Goal: Obtain resource: Obtain resource

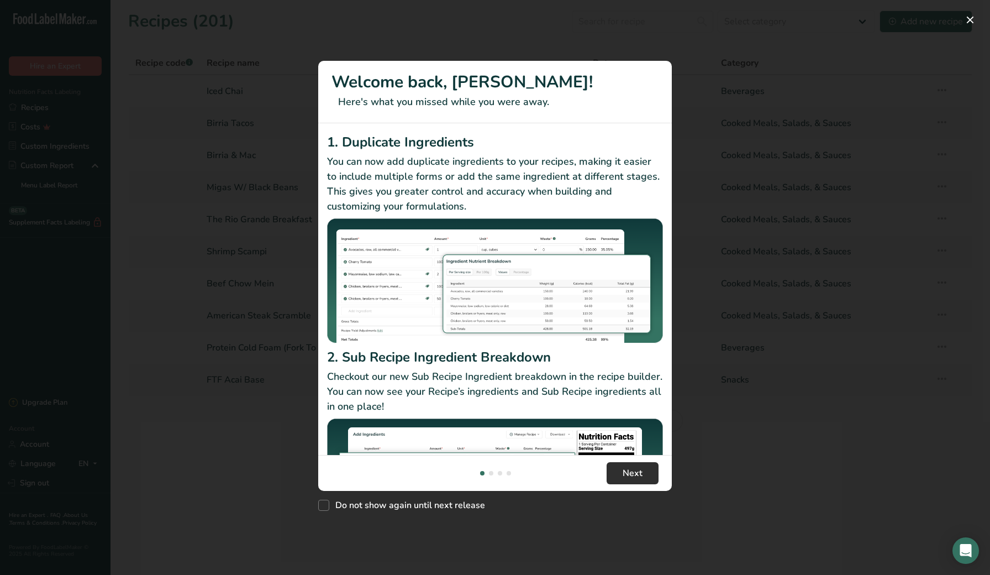
click at [618, 469] on button "Next" at bounding box center [633, 473] width 52 height 22
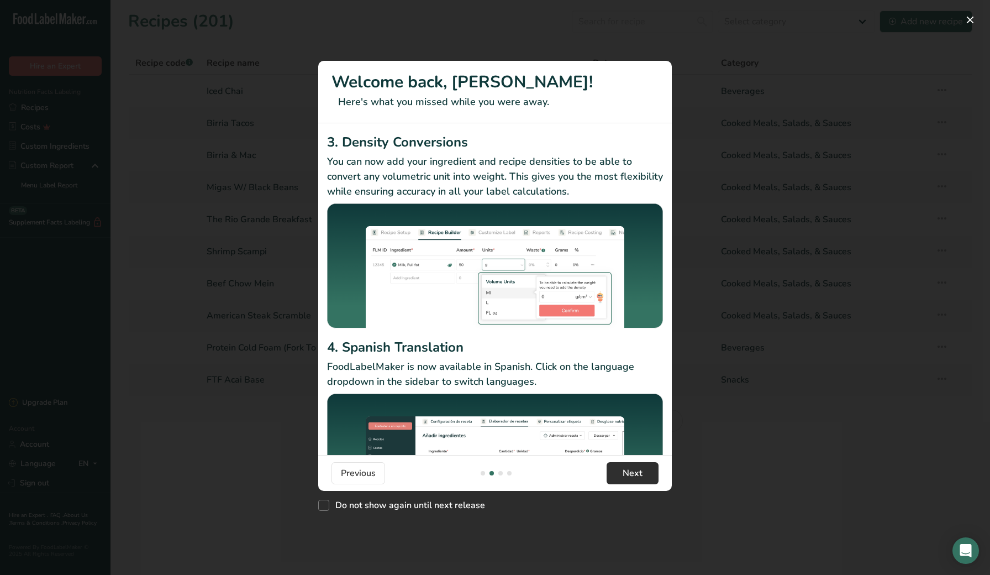
click at [630, 478] on span "Next" at bounding box center [633, 472] width 20 height 13
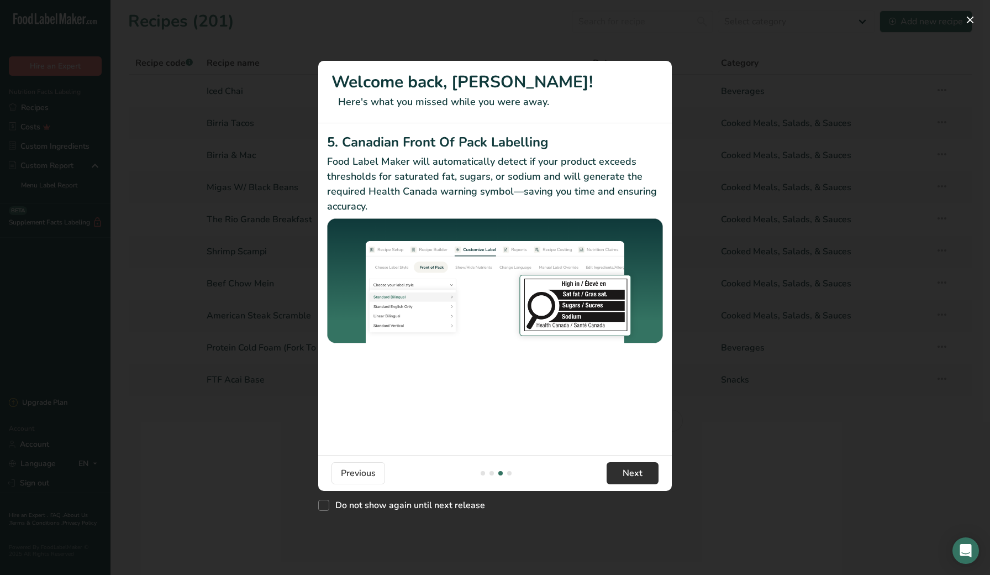
click at [644, 467] on button "Next" at bounding box center [633, 473] width 52 height 22
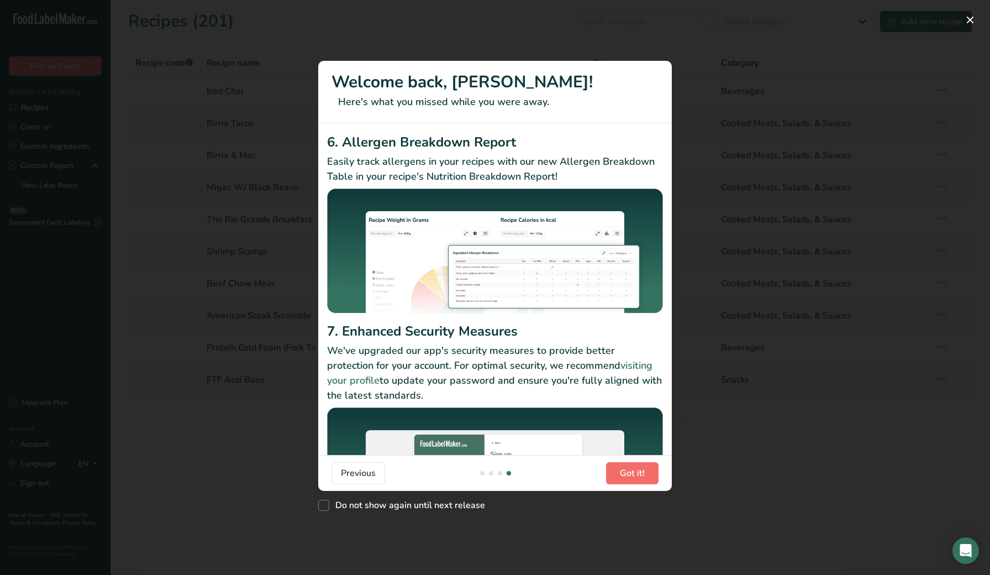
click at [644, 467] on span "Got it!" at bounding box center [632, 472] width 25 height 13
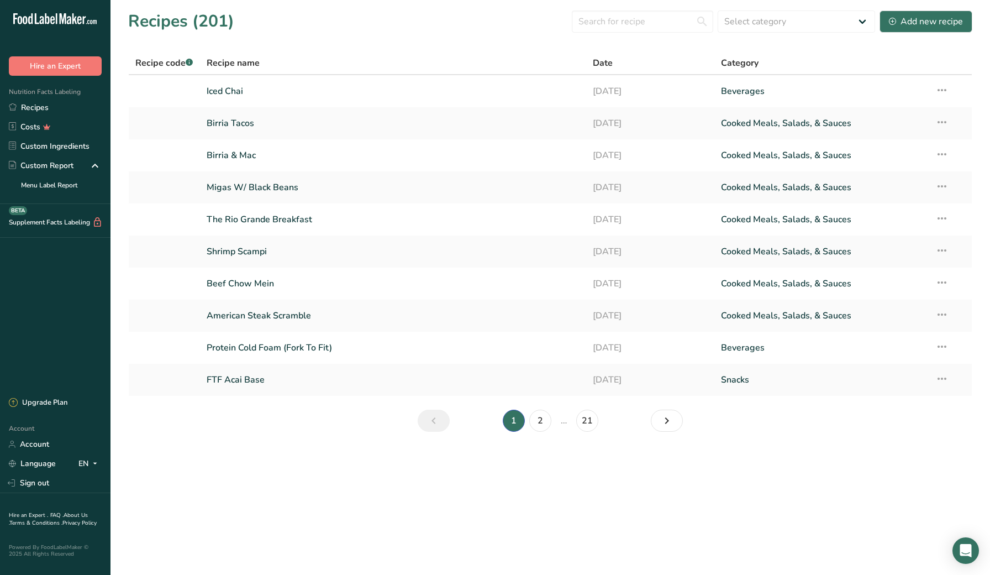
click at [143, 443] on section "Recipes (201) Select category All Baked Goods [GEOGRAPHIC_DATA] Confectionery C…" at bounding box center [551, 224] width 880 height 449
click at [162, 441] on section "Recipes (201) Select category All Baked Goods [GEOGRAPHIC_DATA] Confectionery C…" at bounding box center [551, 224] width 880 height 449
click at [293, 125] on link "Birria Tacos" at bounding box center [393, 123] width 372 height 23
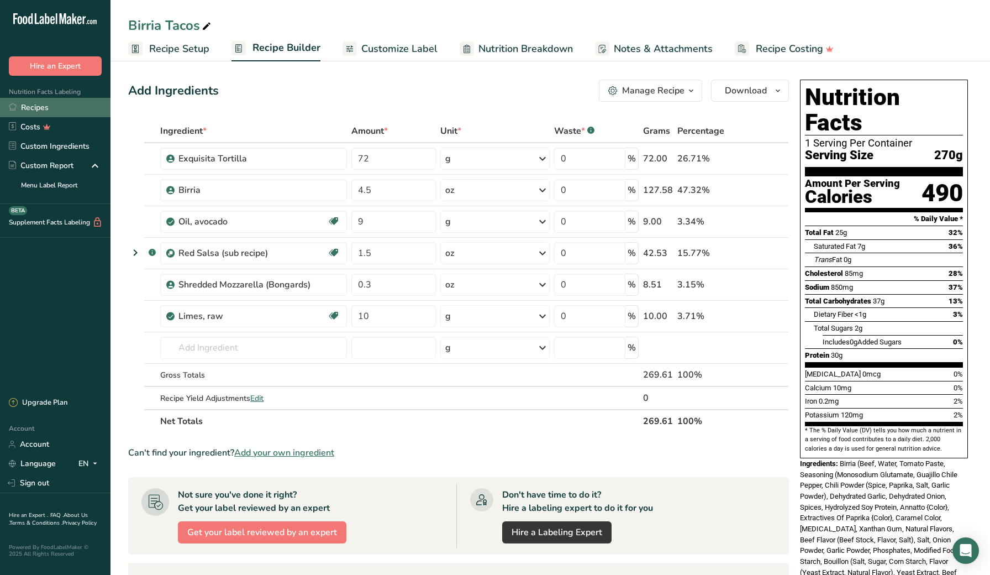
click at [54, 104] on link "Recipes" at bounding box center [55, 107] width 111 height 19
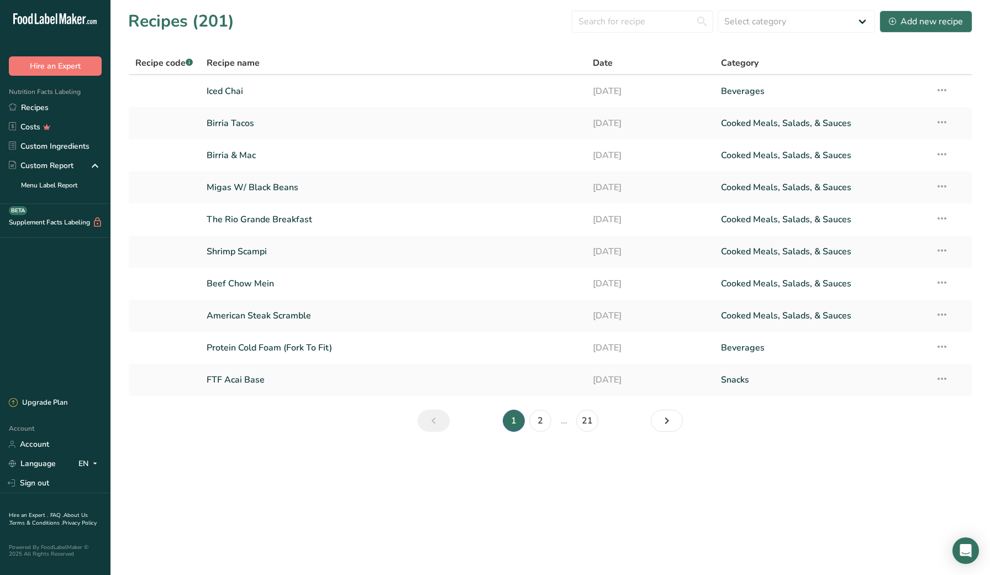
click at [119, 125] on section "Recipes (201) Select category All Baked Goods [GEOGRAPHIC_DATA] Confectionery C…" at bounding box center [551, 224] width 880 height 449
click at [115, 128] on section "Recipes (201) Select category All Baked Goods [GEOGRAPHIC_DATA] Confectionery C…" at bounding box center [551, 224] width 880 height 449
click at [186, 442] on section "Recipes (201) Select category All Baked Goods [GEOGRAPHIC_DATA] Confectionery C…" at bounding box center [551, 224] width 880 height 449
click at [280, 97] on link "Iced Chai" at bounding box center [393, 91] width 372 height 23
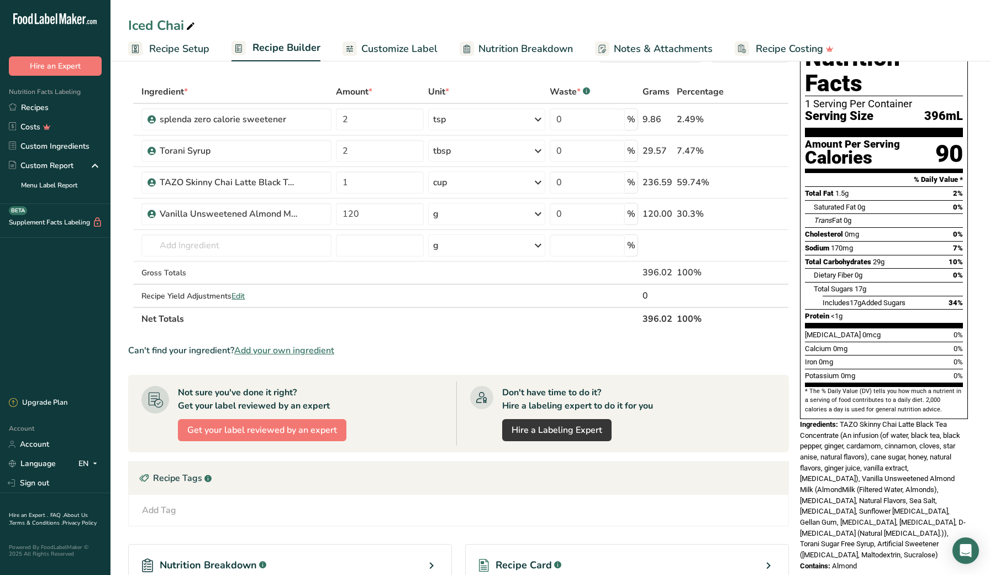
scroll to position [41, 0]
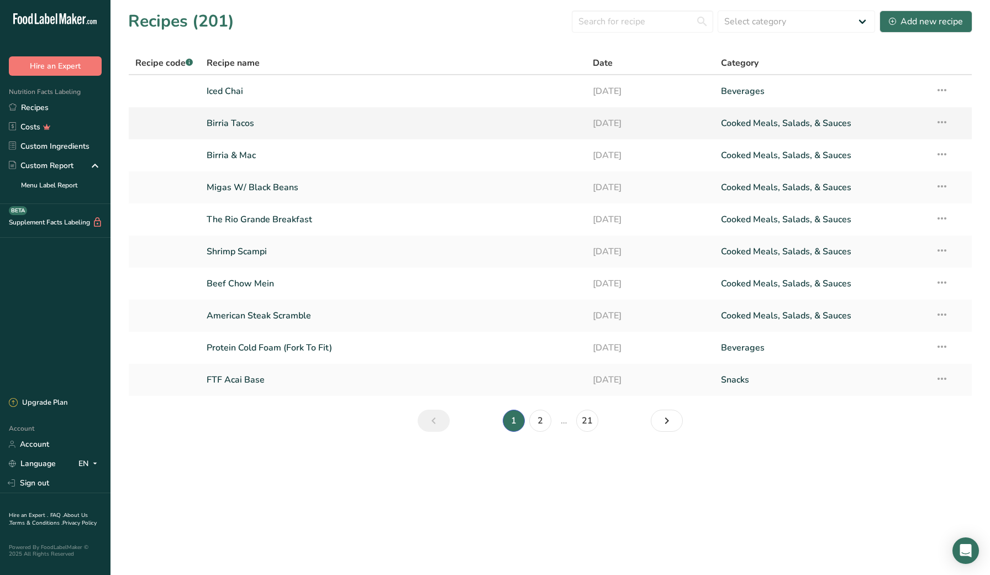
click at [262, 122] on link "Birria Tacos" at bounding box center [393, 123] width 372 height 23
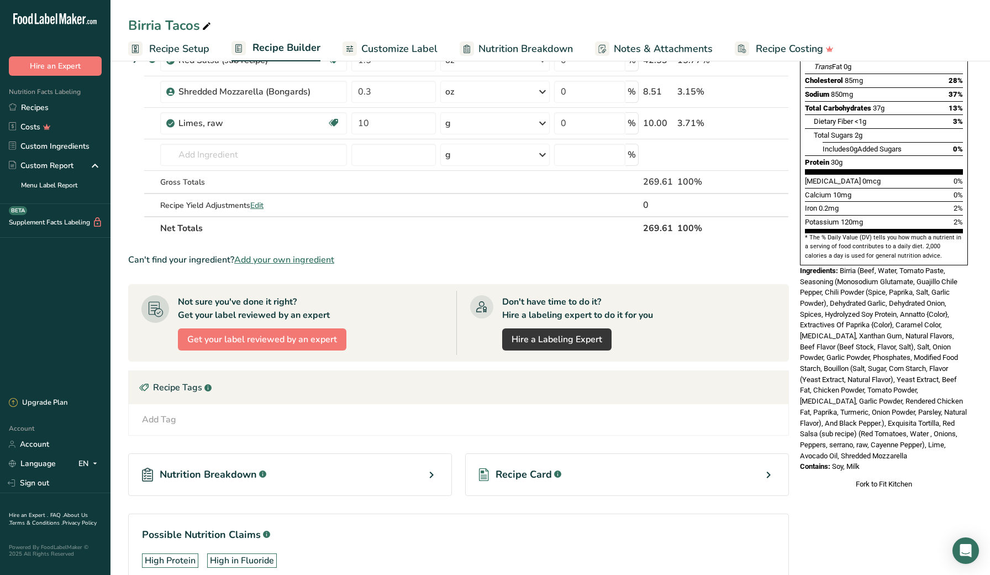
scroll to position [193, 0]
click at [697, 468] on div "Recipe Card .a-a{fill:#347362;}.b-a{fill:#fff;}" at bounding box center [627, 474] width 324 height 43
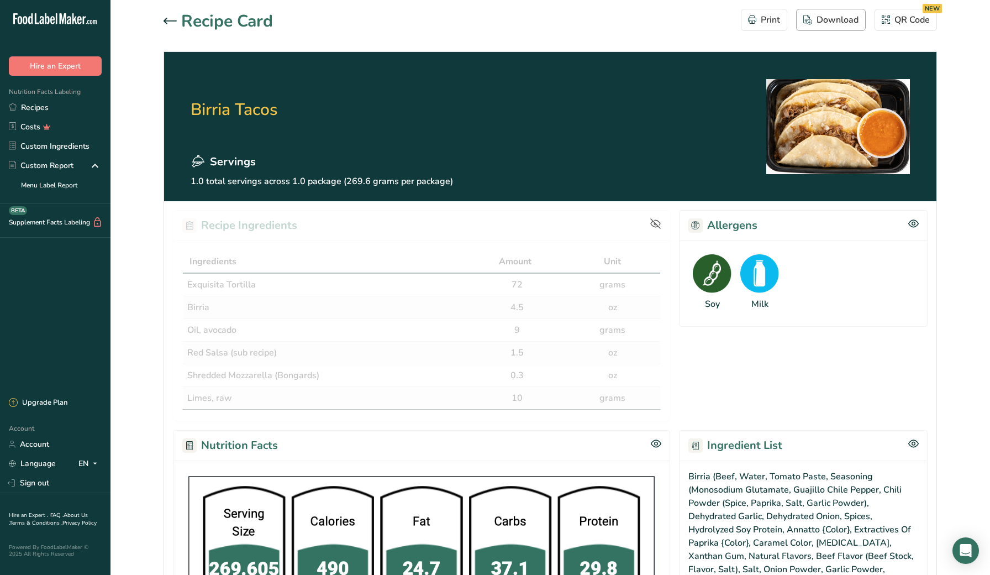
click at [818, 21] on div "Download" at bounding box center [830, 19] width 55 height 13
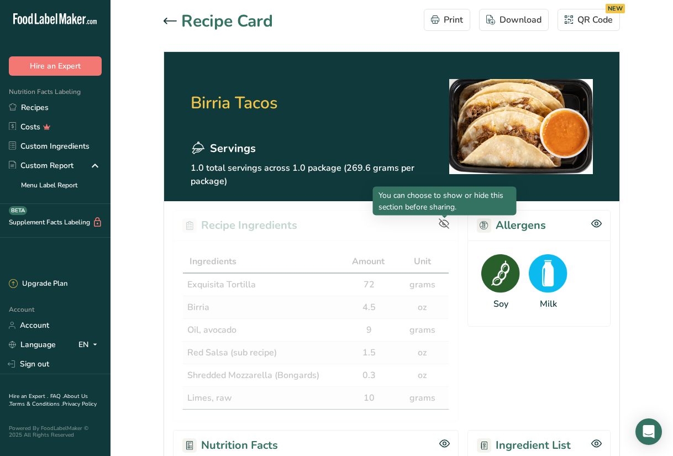
click at [444, 223] on icon at bounding box center [444, 224] width 10 height 10
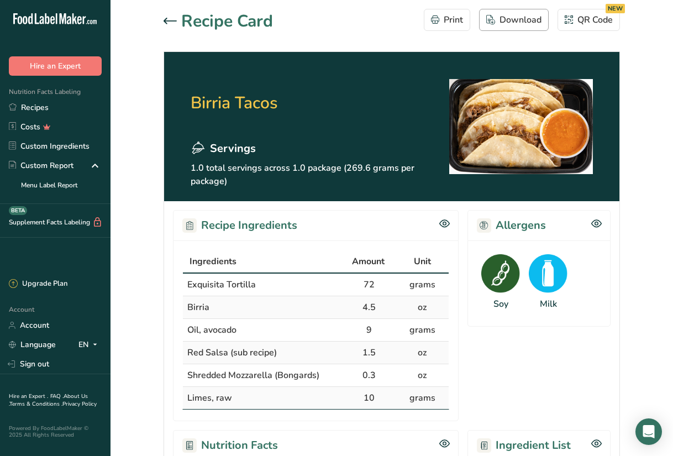
click at [530, 24] on div "Download" at bounding box center [513, 19] width 55 height 13
click at [165, 20] on icon at bounding box center [170, 21] width 13 height 6
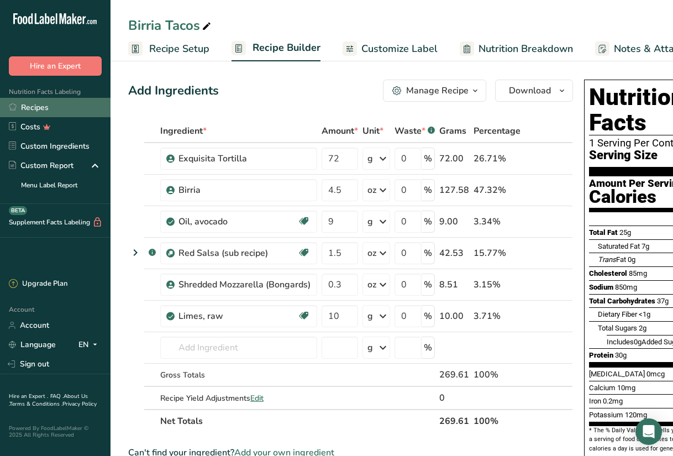
click at [65, 111] on link "Recipes" at bounding box center [55, 107] width 111 height 19
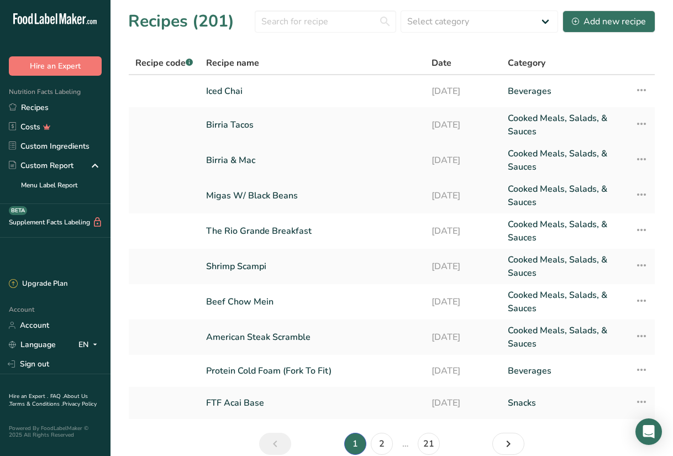
click at [232, 160] on link "Birria & Mac" at bounding box center [312, 160] width 212 height 27
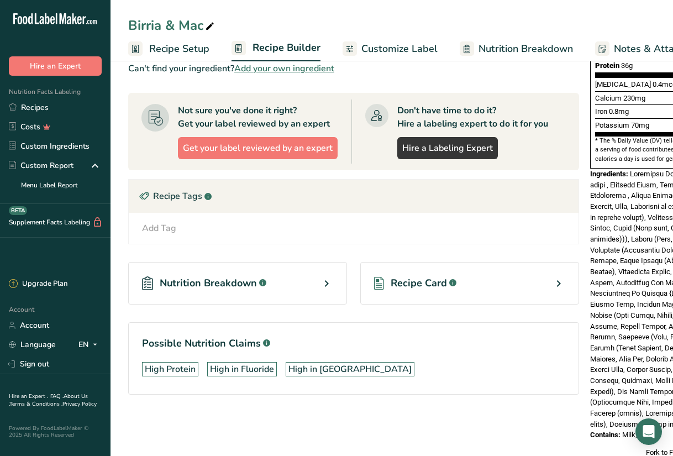
scroll to position [288, 0]
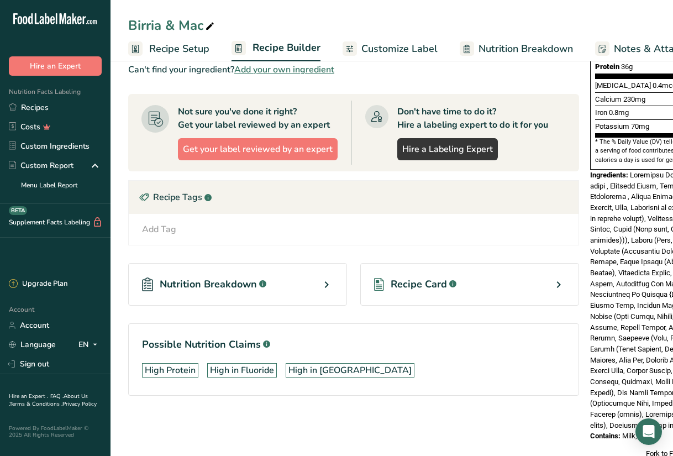
click at [507, 274] on div "Recipe Card .a-a{fill:#347362;}.b-a{fill:#fff;}" at bounding box center [469, 284] width 219 height 43
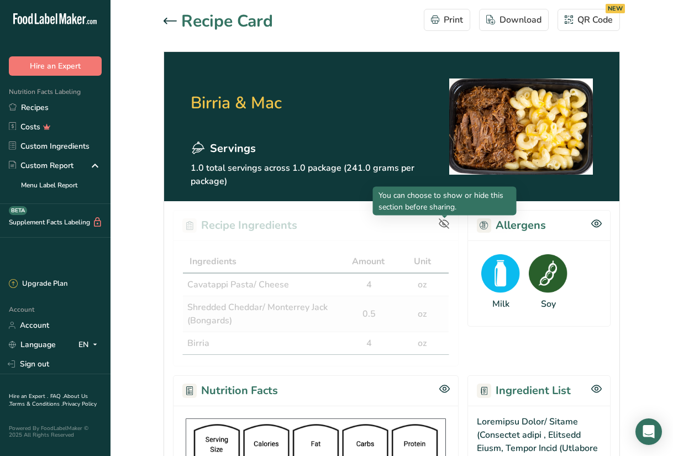
click at [443, 226] on icon at bounding box center [444, 223] width 11 height 11
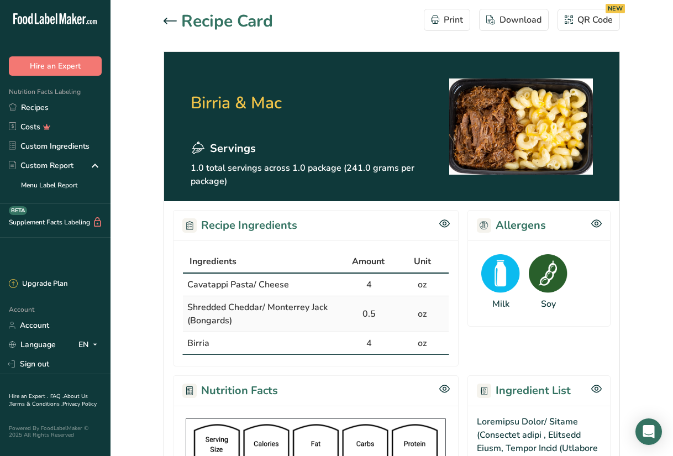
click at [520, 23] on div "Download" at bounding box center [513, 19] width 55 height 13
click at [182, 20] on h1 "Recipe Card" at bounding box center [227, 21] width 92 height 25
click at [168, 19] on icon at bounding box center [170, 21] width 13 height 7
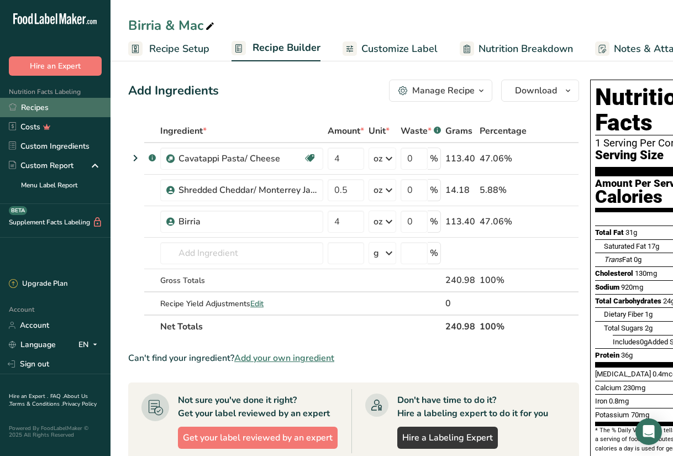
click at [56, 106] on link "Recipes" at bounding box center [55, 107] width 111 height 19
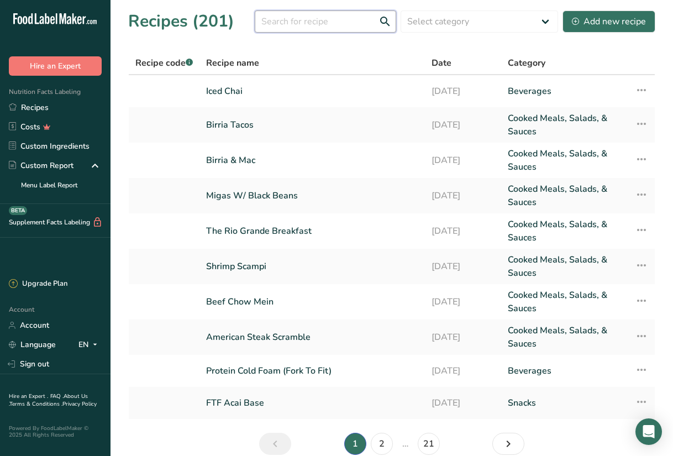
click at [296, 22] on input "text" at bounding box center [325, 21] width 141 height 22
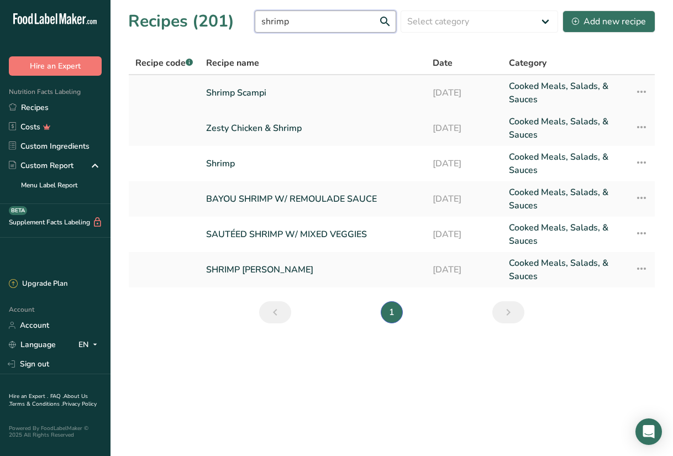
type input "shrimp"
click at [251, 93] on link "Shrimp Scampi" at bounding box center [312, 93] width 213 height 27
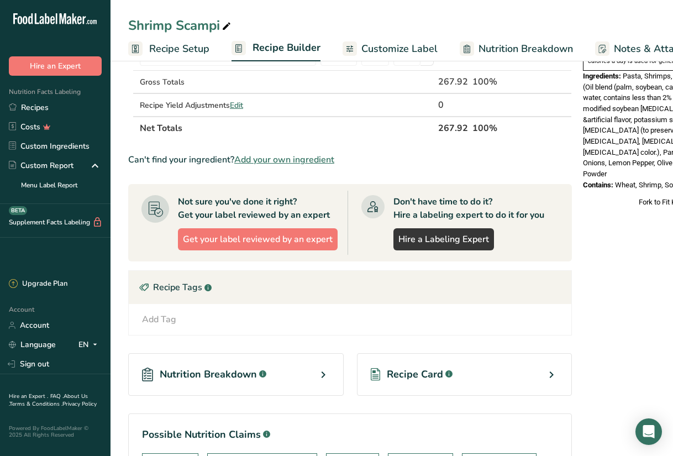
scroll to position [403, 0]
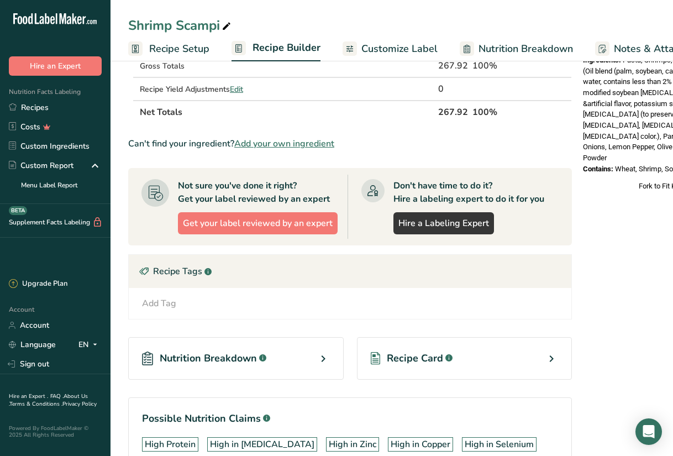
click at [485, 350] on div "Recipe Card .a-a{fill:#347362;}.b-a{fill:#fff;}" at bounding box center [464, 358] width 215 height 43
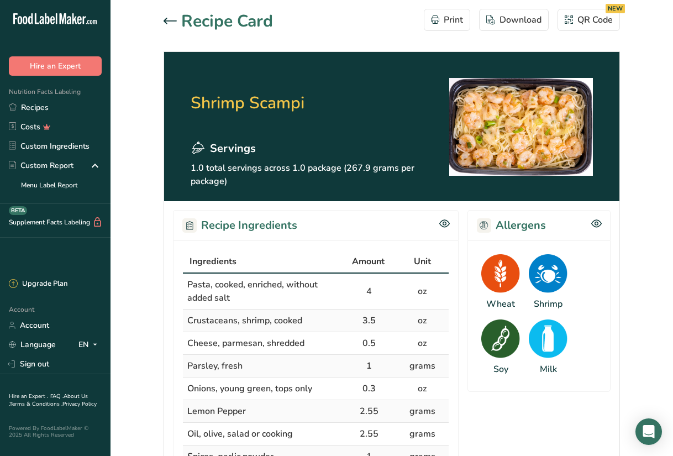
click at [165, 19] on icon at bounding box center [170, 21] width 13 height 6
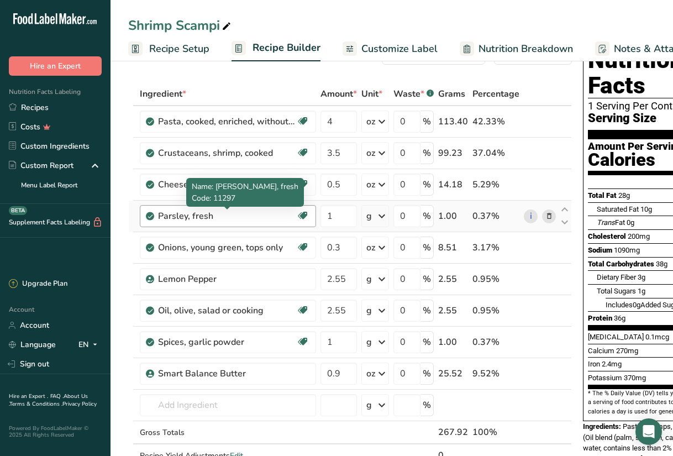
scroll to position [44, 0]
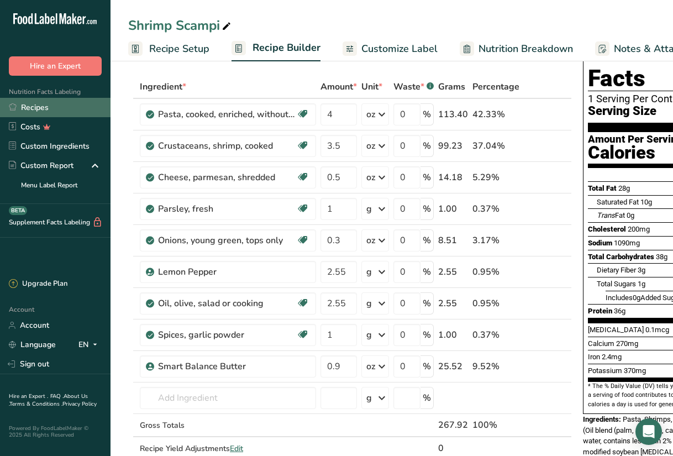
click at [52, 104] on link "Recipes" at bounding box center [55, 107] width 111 height 19
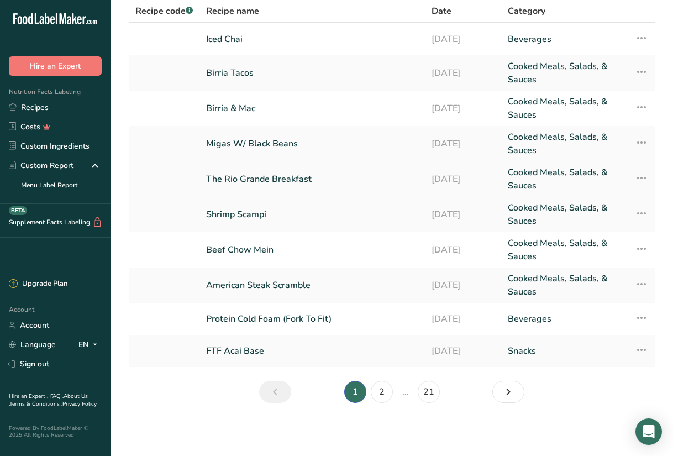
scroll to position [52, 0]
click at [225, 287] on link "American Steak Scramble" at bounding box center [312, 285] width 212 height 27
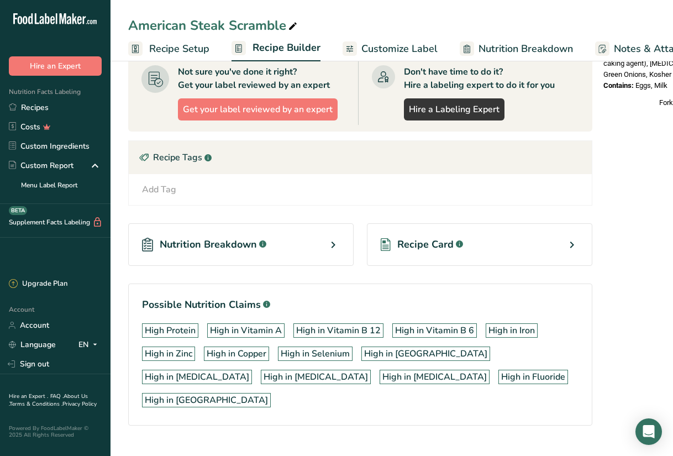
scroll to position [454, 0]
click at [478, 248] on div "Recipe Card .a-a{fill:#347362;}.b-a{fill:#fff;}" at bounding box center [479, 245] width 225 height 43
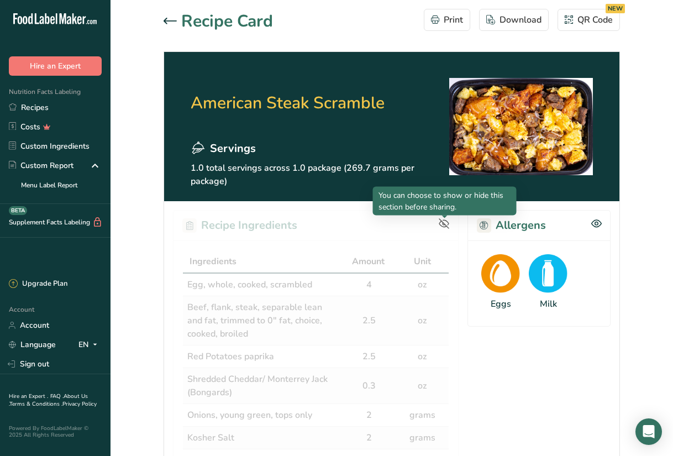
click at [442, 223] on icon at bounding box center [444, 223] width 11 height 11
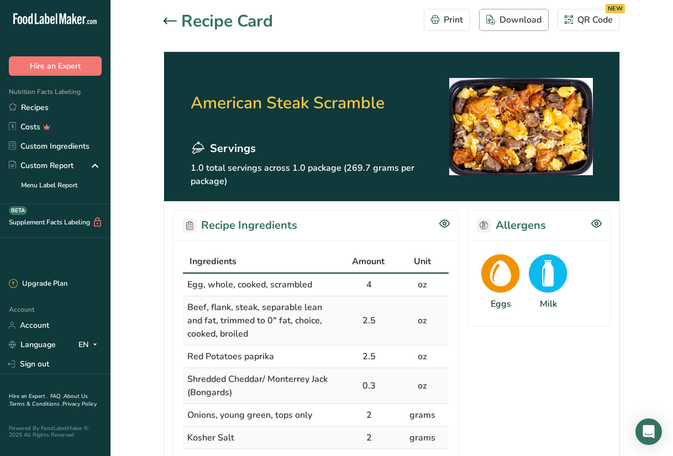
click at [527, 22] on div "Download" at bounding box center [513, 19] width 55 height 13
click at [167, 19] on icon at bounding box center [170, 21] width 13 height 7
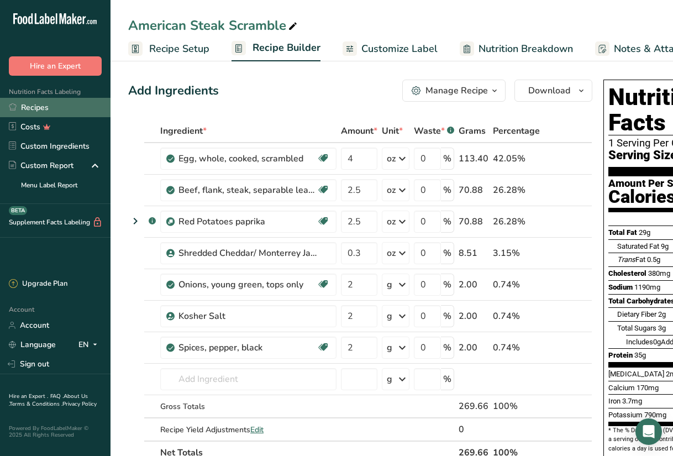
click at [70, 108] on link "Recipes" at bounding box center [55, 107] width 111 height 19
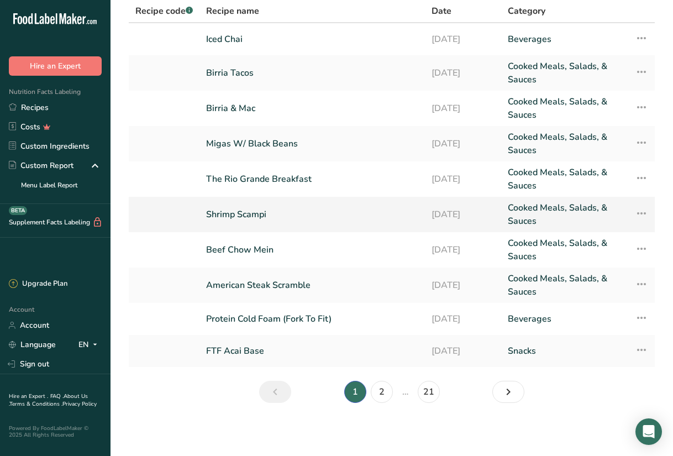
scroll to position [52, 0]
click at [230, 144] on link "Migas W/ Black Beans" at bounding box center [312, 143] width 212 height 27
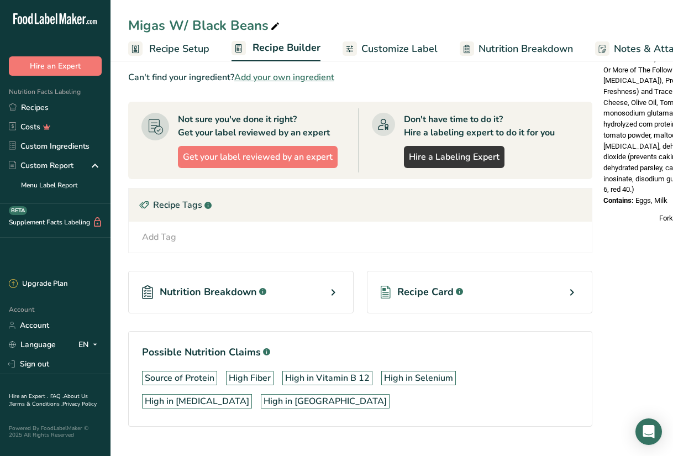
scroll to position [480, 0]
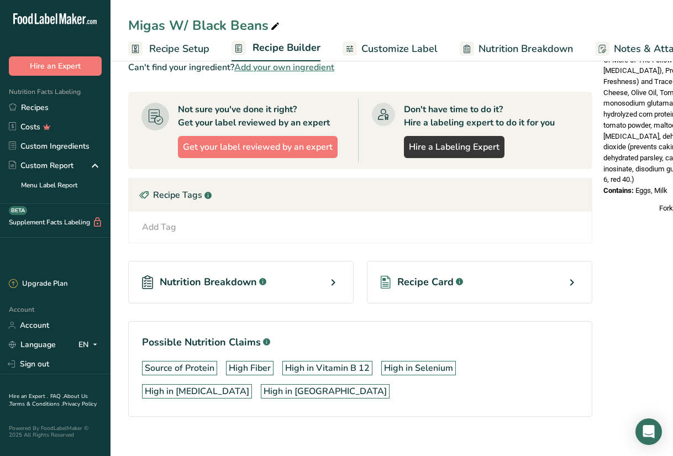
click at [482, 274] on div "Recipe Card .a-a{fill:#347362;}.b-a{fill:#fff;}" at bounding box center [479, 282] width 225 height 43
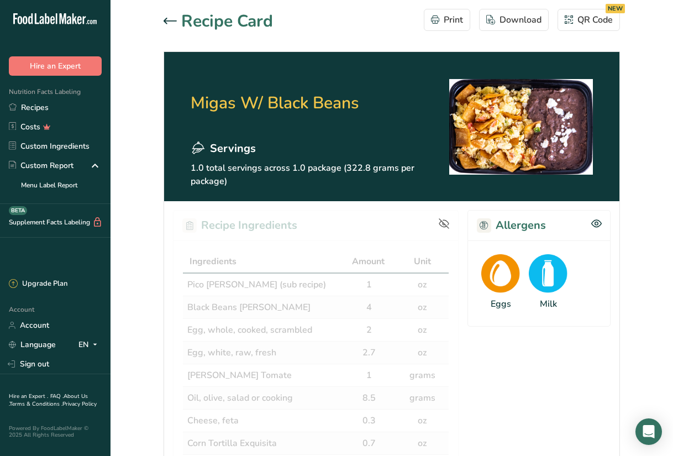
click at [447, 224] on icon at bounding box center [444, 223] width 11 height 11
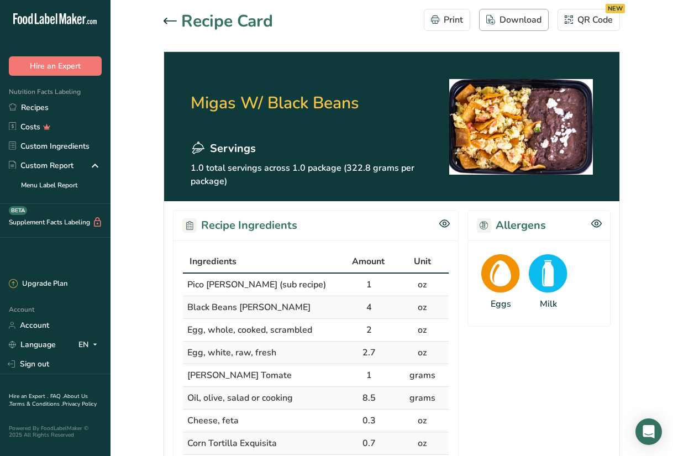
click at [498, 19] on div "Download" at bounding box center [513, 19] width 55 height 13
click at [164, 20] on icon at bounding box center [170, 21] width 13 height 6
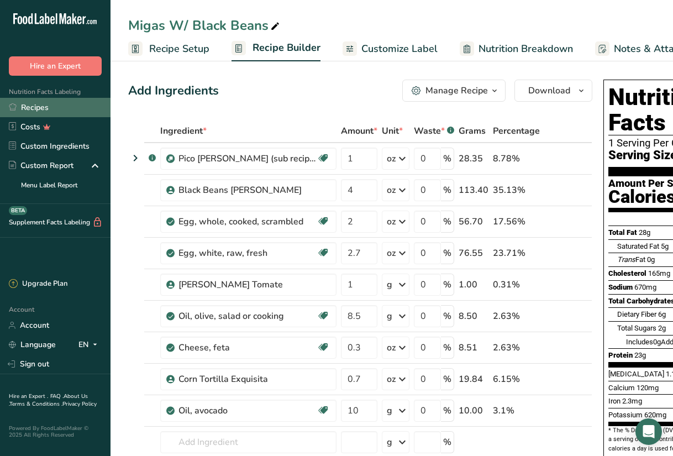
click at [67, 104] on link "Recipes" at bounding box center [55, 107] width 111 height 19
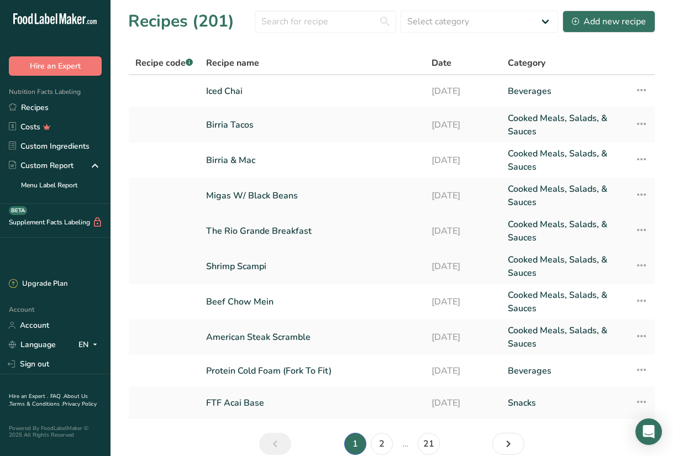
click at [237, 230] on link "The Rio Grande Breakfast" at bounding box center [312, 231] width 212 height 27
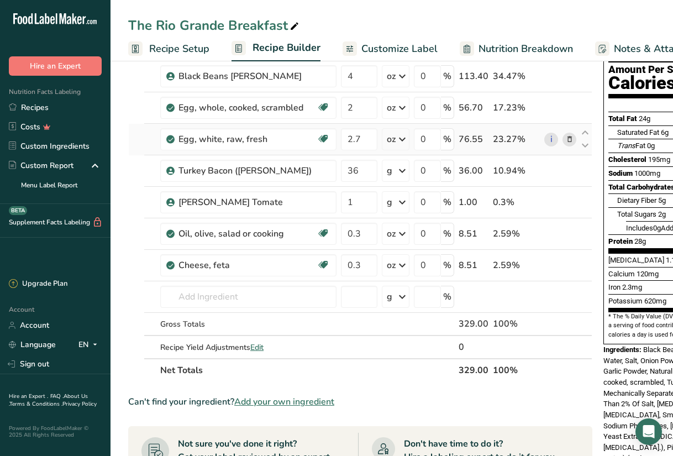
scroll to position [396, 0]
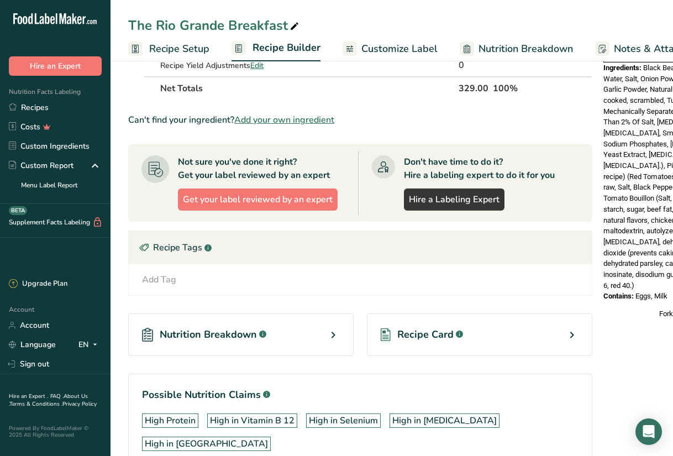
click at [513, 325] on div "Recipe Card .a-a{fill:#347362;}.b-a{fill:#fff;}" at bounding box center [479, 334] width 225 height 43
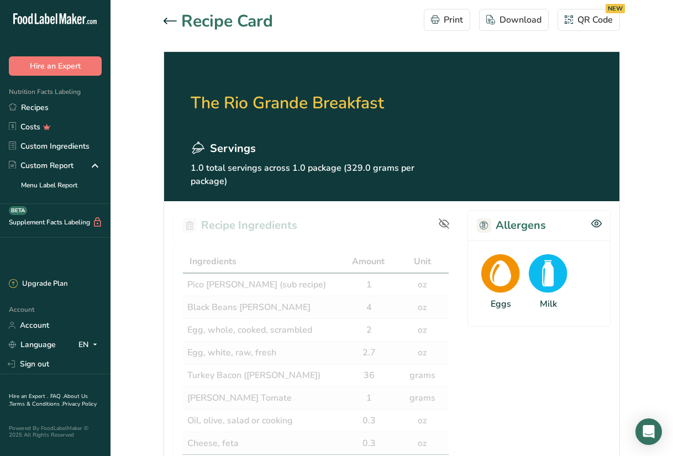
scroll to position [23, 0]
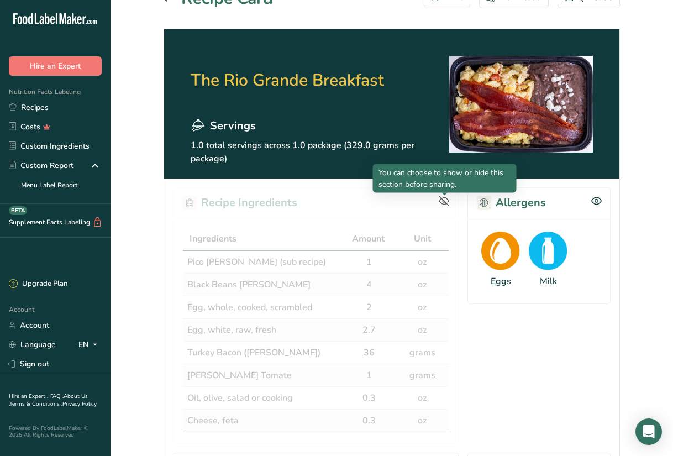
click at [444, 198] on div at bounding box center [445, 196] width 6 height 6
click at [443, 199] on icon at bounding box center [444, 201] width 10 height 10
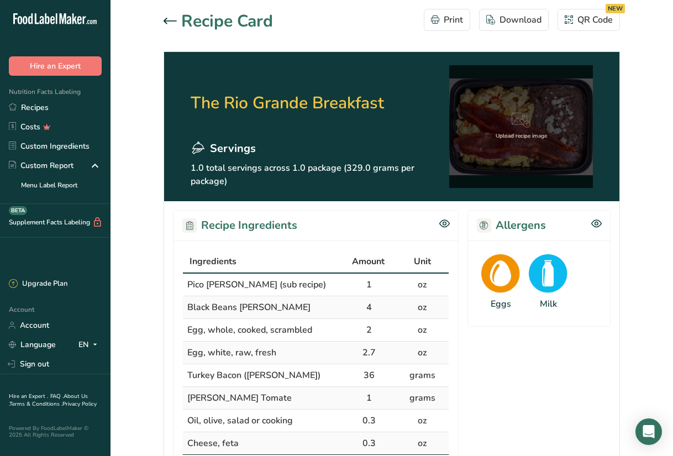
scroll to position [0, 0]
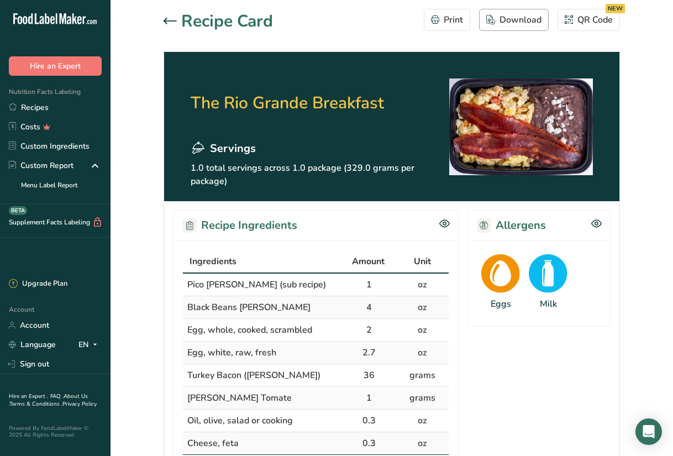
click at [513, 17] on div "Download" at bounding box center [513, 19] width 55 height 13
